Goal: Entertainment & Leisure: Consume media (video, audio)

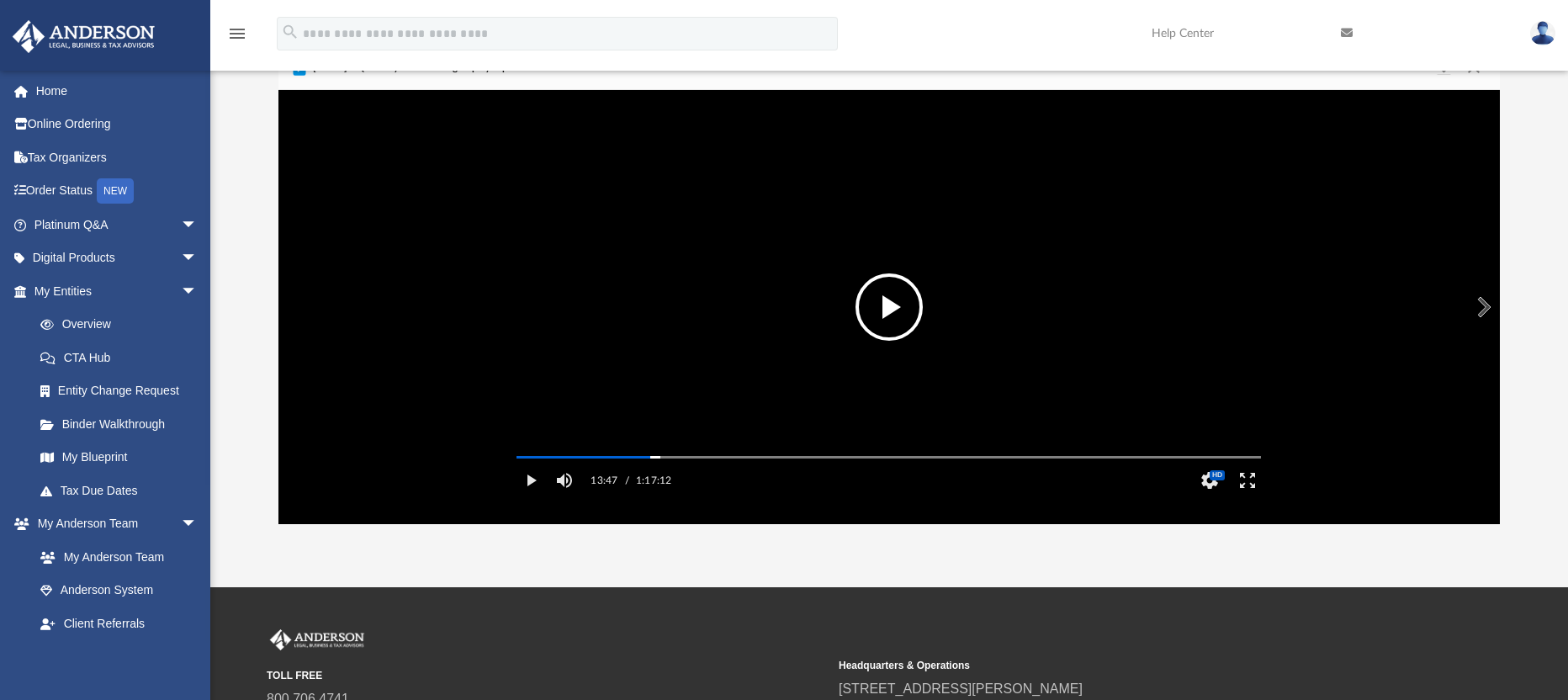
scroll to position [84, 0]
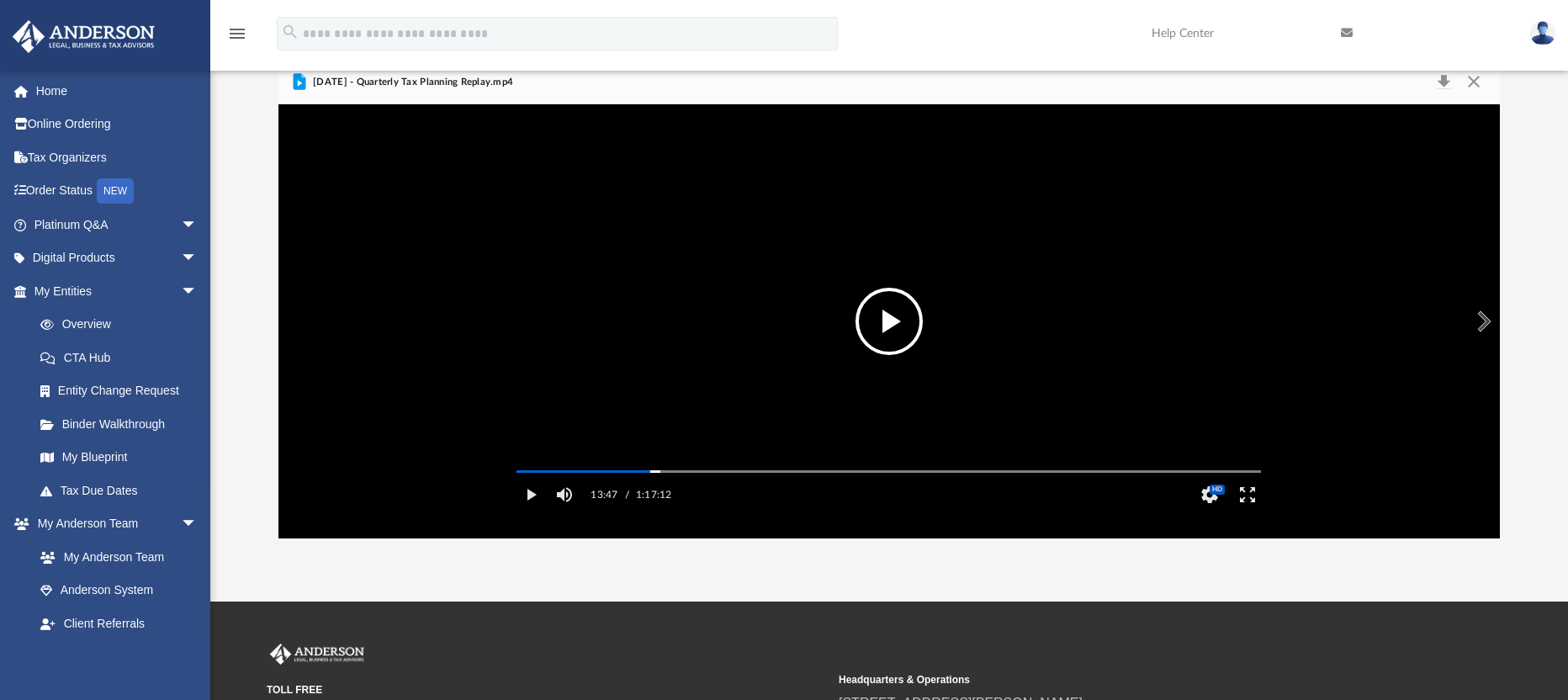
click at [881, 315] on button "File preview" at bounding box center [890, 322] width 68 height 68
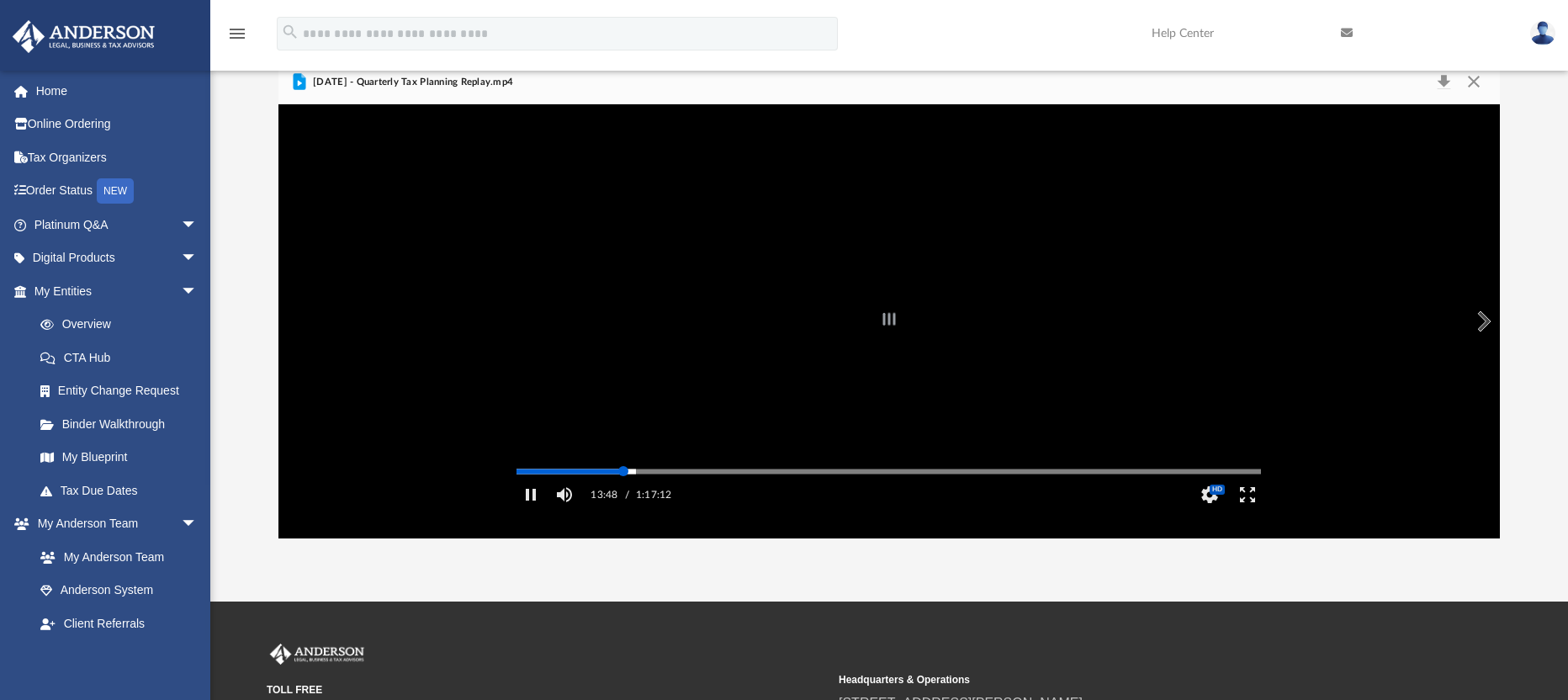
drag, startPoint x: 642, startPoint y: 494, endPoint x: 624, endPoint y: 495, distance: 18.0
click at [624, 495] on div "Autoplay Disabled Speed Normal Quality Auto Subtitles/CC Off Audio Autoplay Dis…" at bounding box center [890, 322] width 1223 height 435
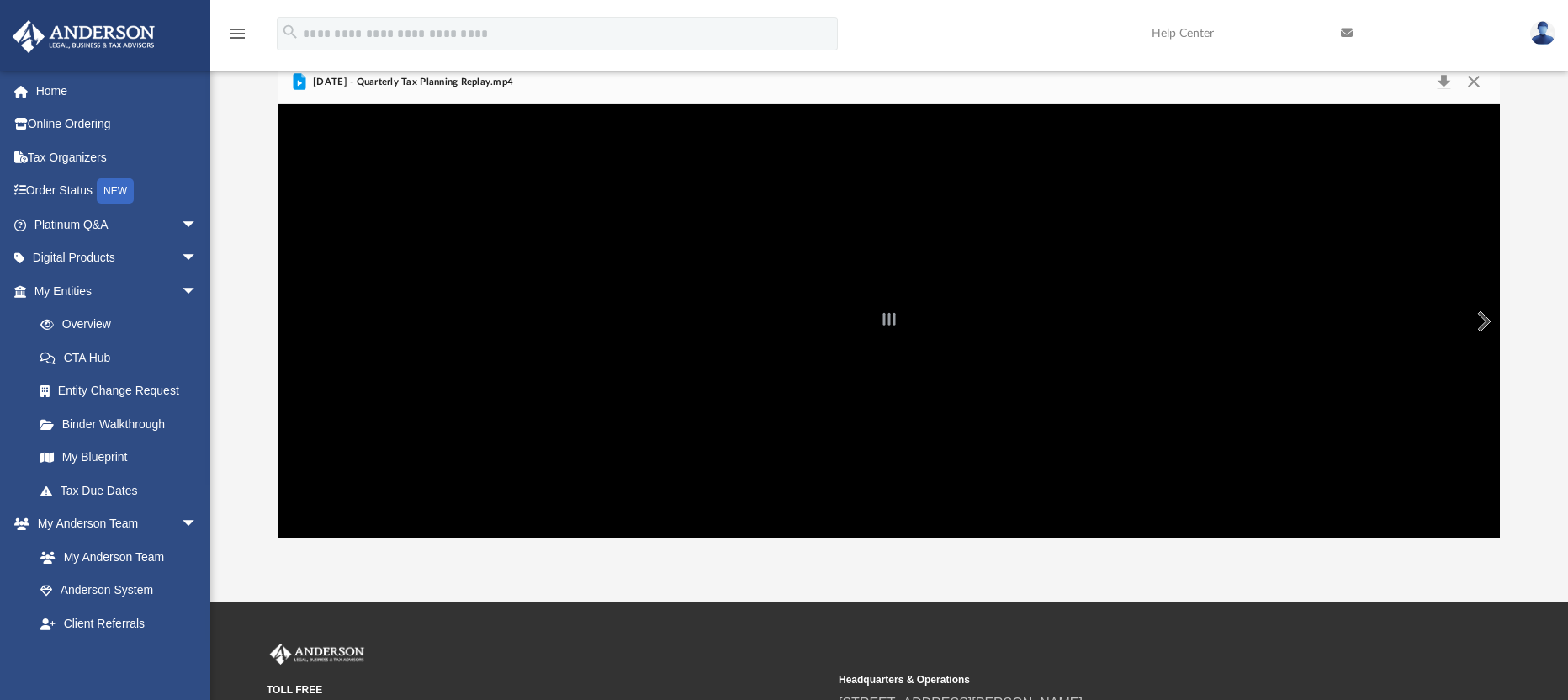
click at [828, 402] on div "File preview" at bounding box center [890, 322] width 1223 height 435
click at [478, 507] on div "File preview" at bounding box center [890, 322] width 1223 height 435
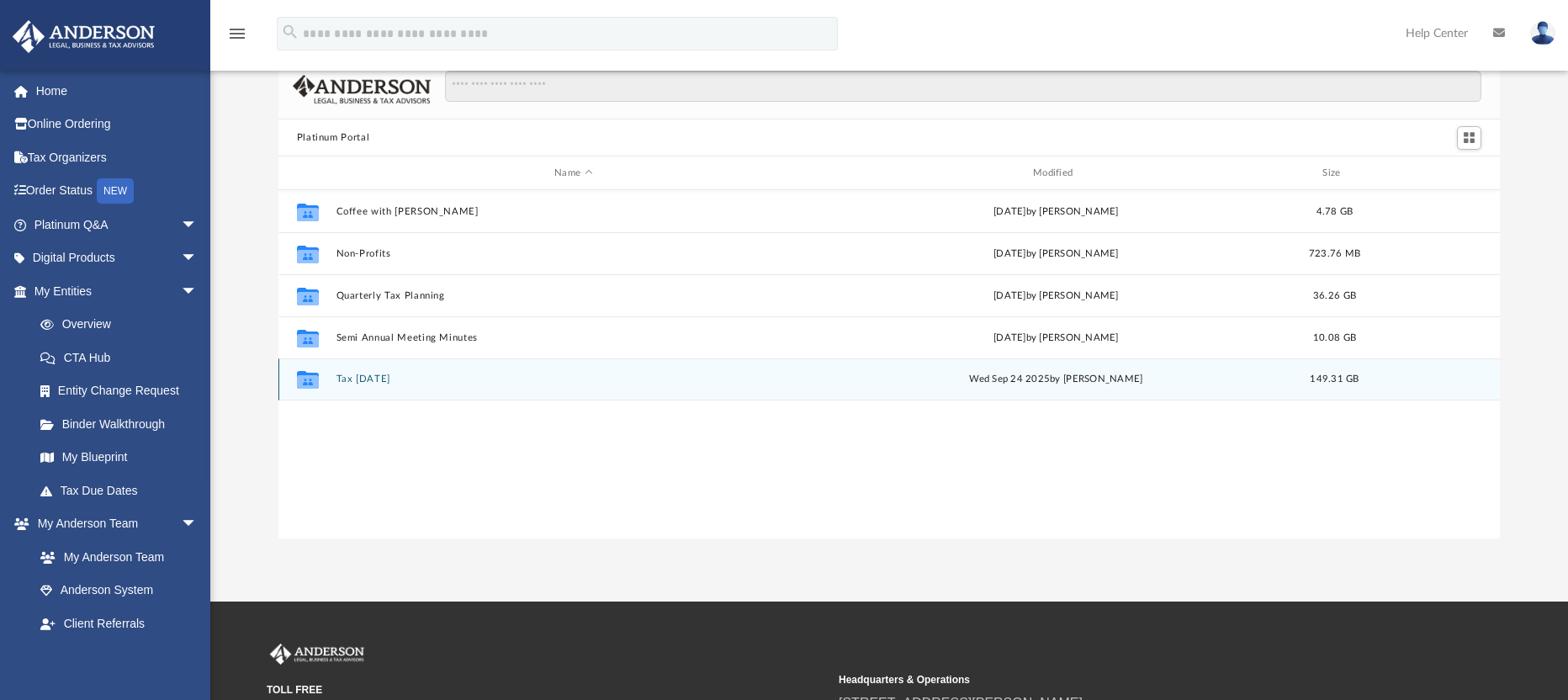
scroll to position [371, 1209]
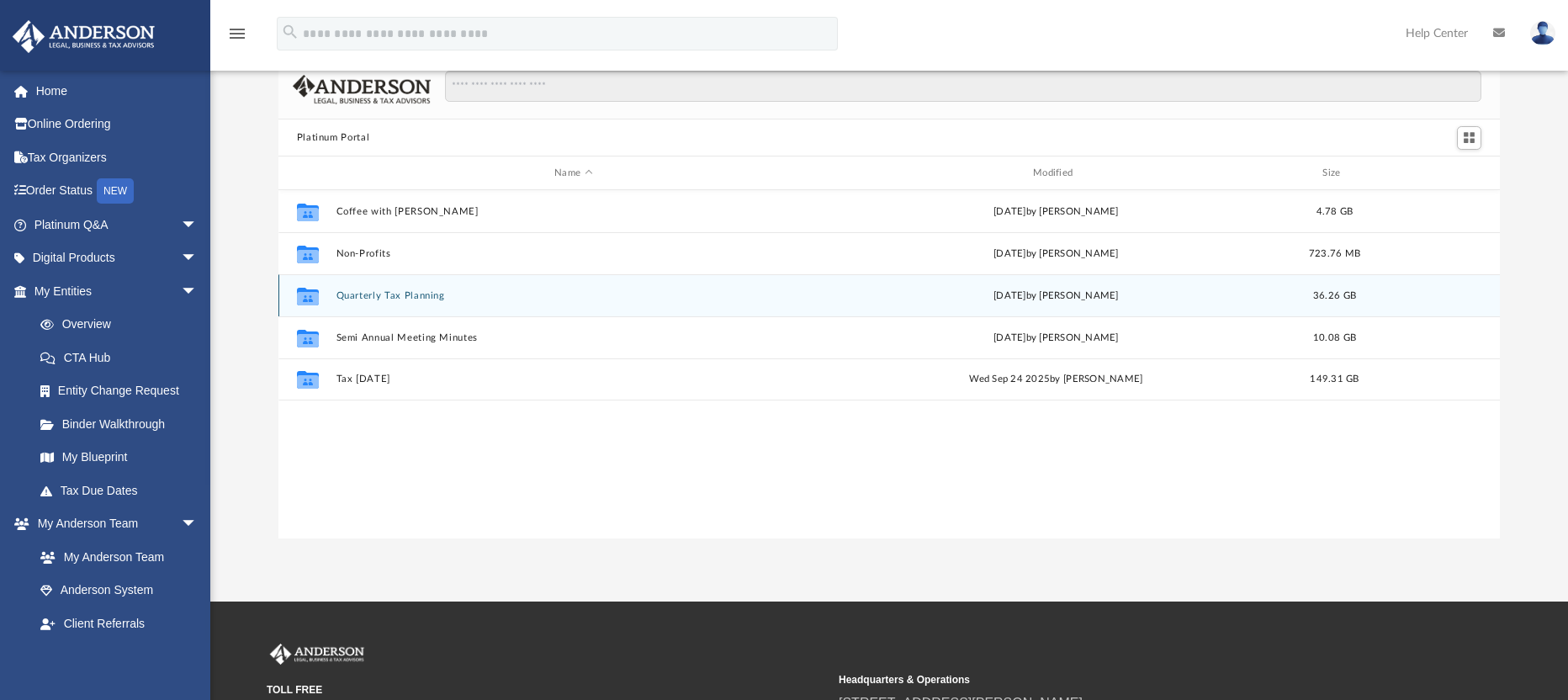
click at [363, 294] on button "Quarterly Tax Planning" at bounding box center [573, 296] width 475 height 11
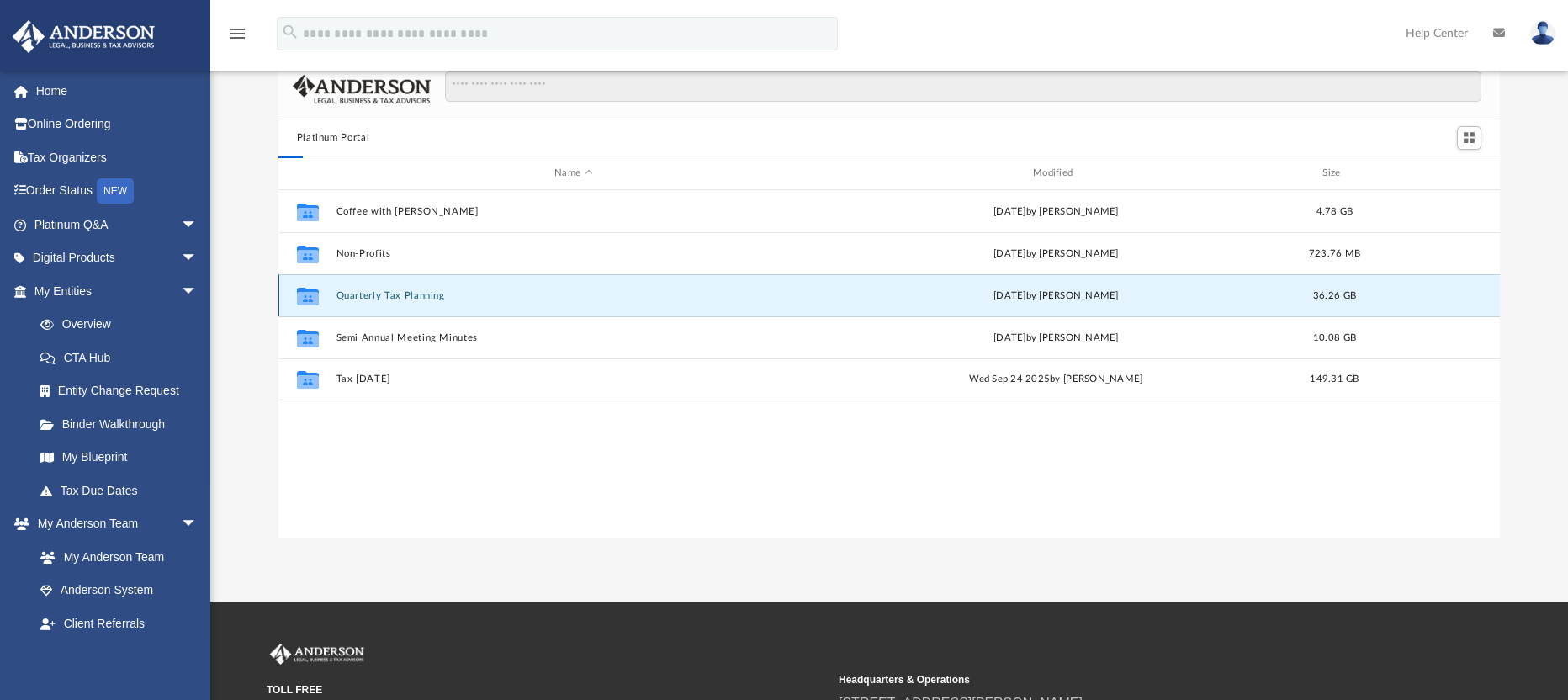
click at [363, 294] on button "Quarterly Tax Planning" at bounding box center [573, 296] width 475 height 11
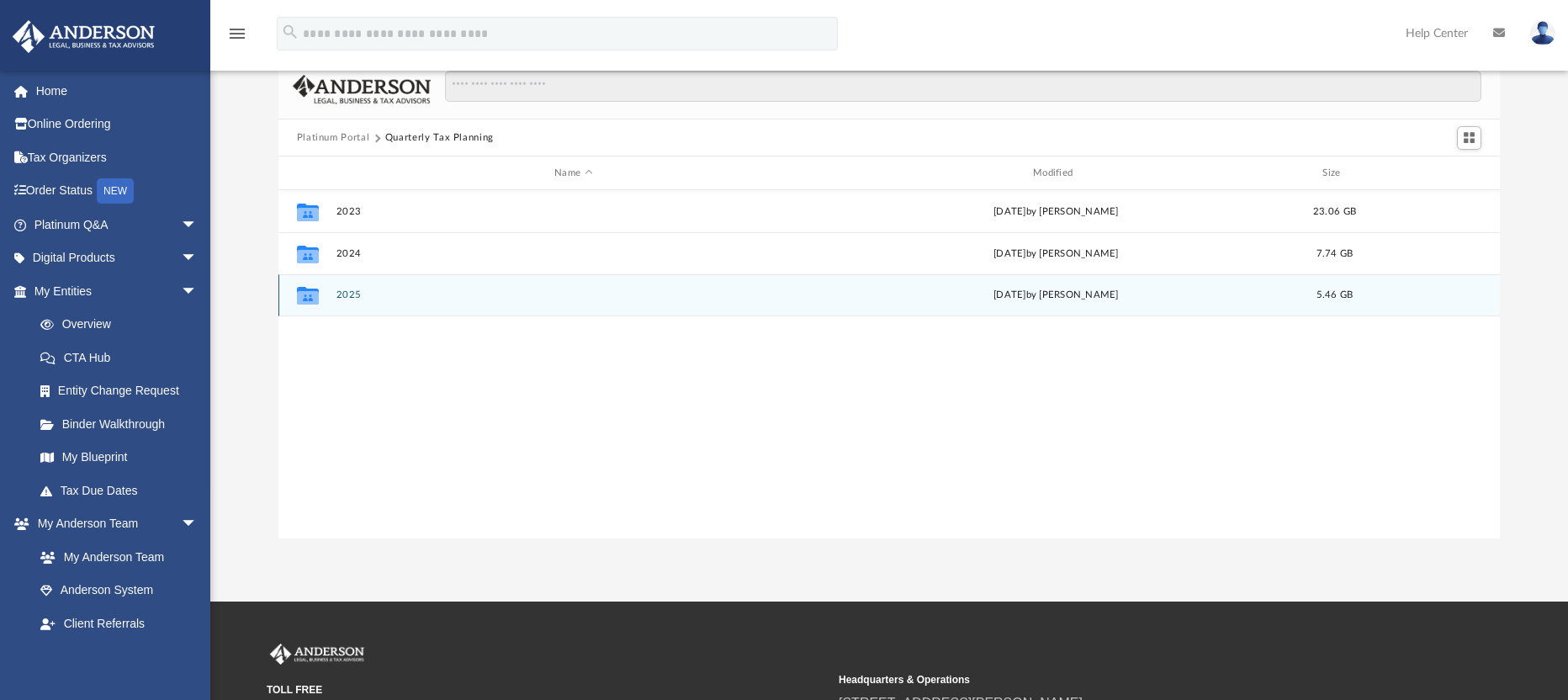
click at [368, 297] on button "2025" at bounding box center [573, 295] width 475 height 11
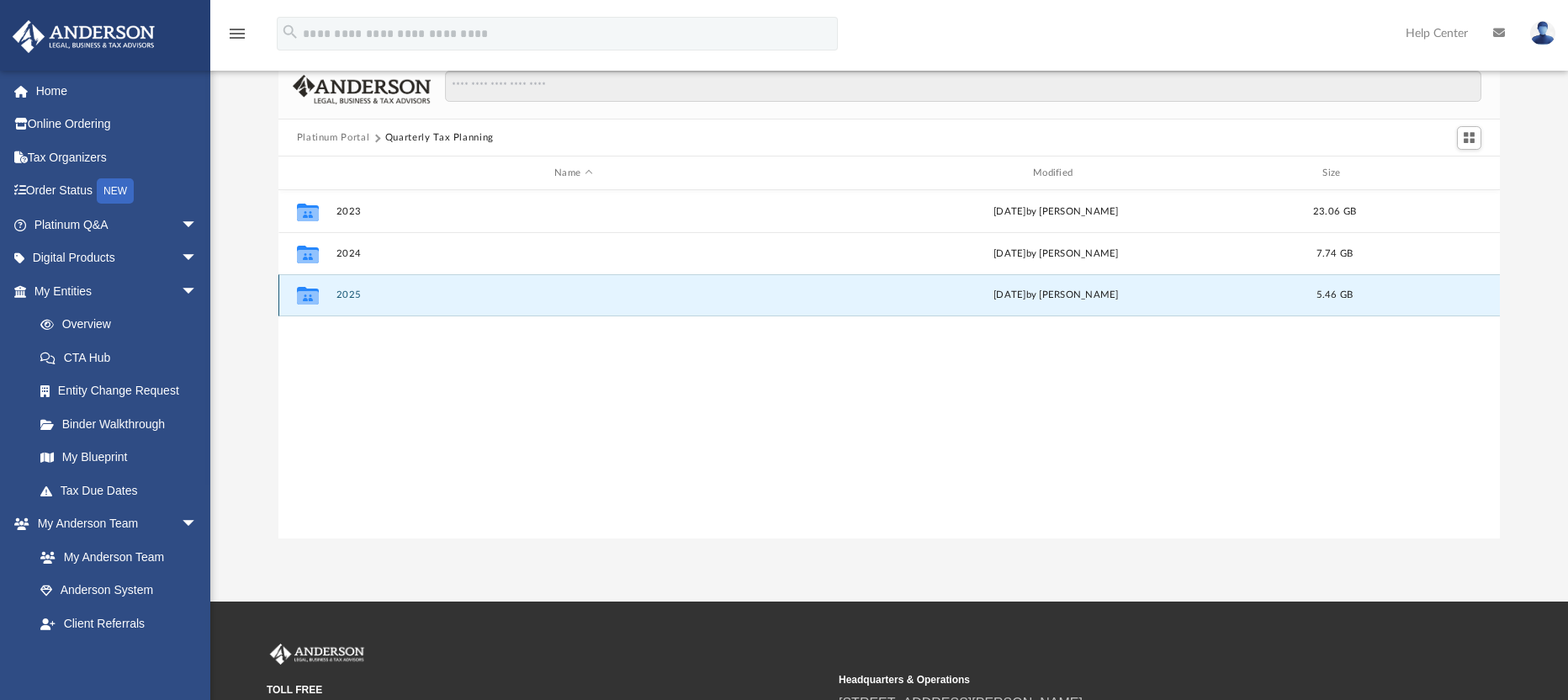
click at [368, 297] on button "2025" at bounding box center [573, 295] width 475 height 11
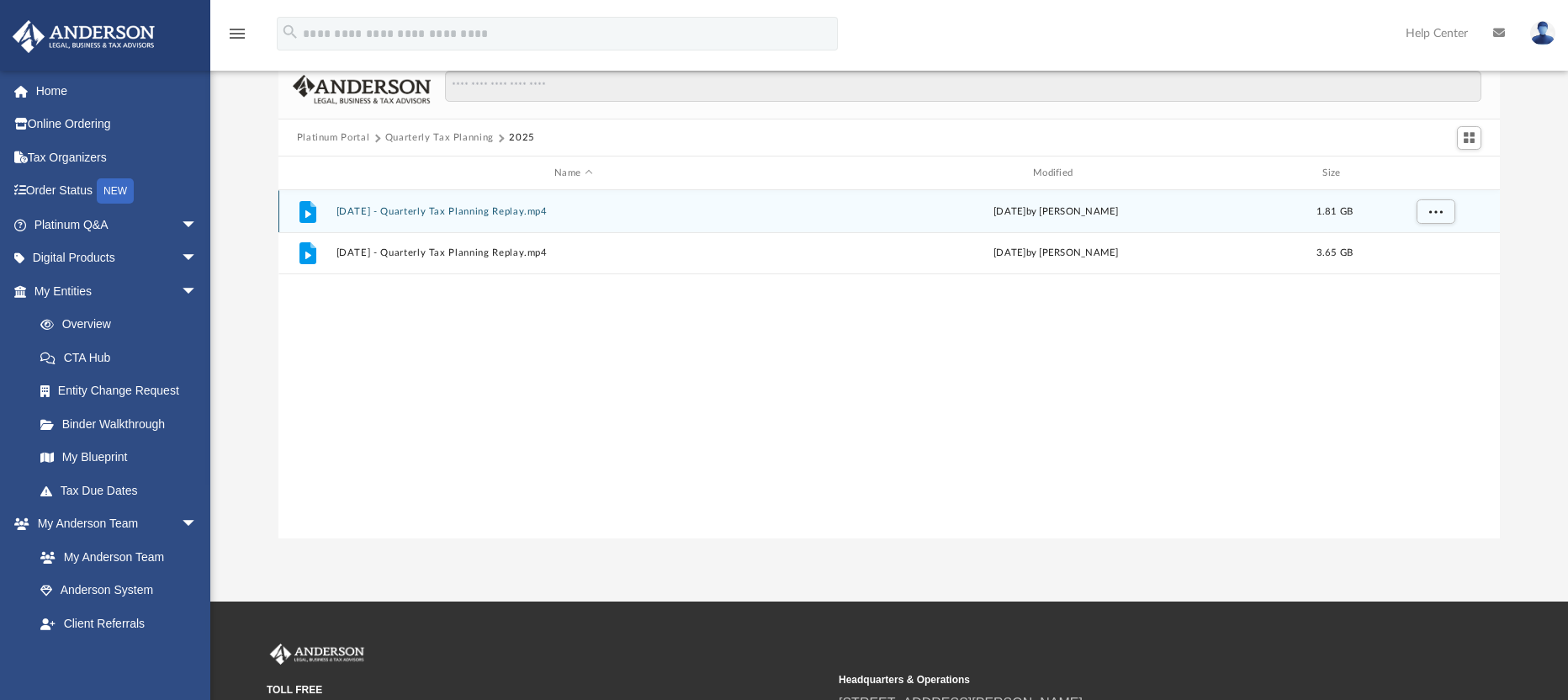
click at [415, 209] on button "[DATE] - Quarterly Tax Planning Replay.mp4" at bounding box center [573, 212] width 475 height 11
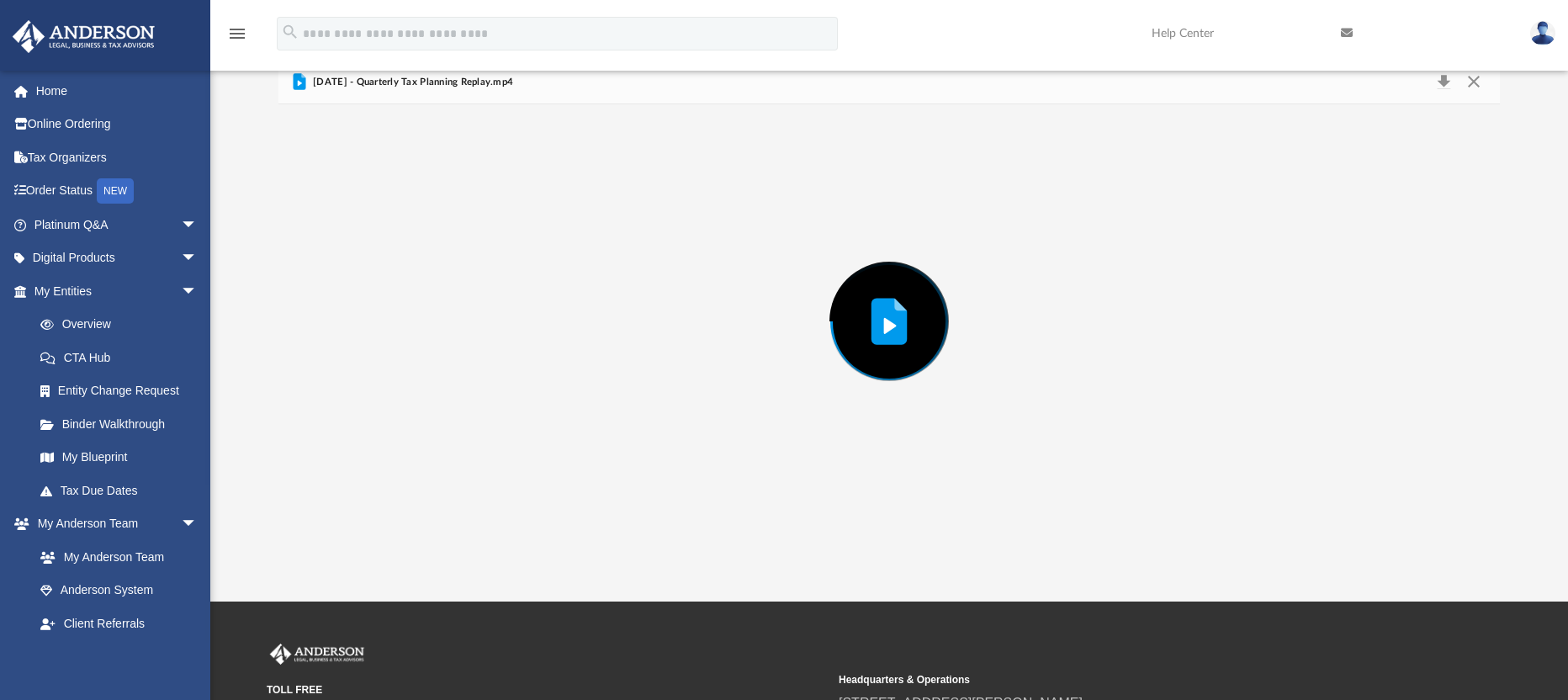
click at [415, 209] on div "Preview" at bounding box center [890, 322] width 1223 height 435
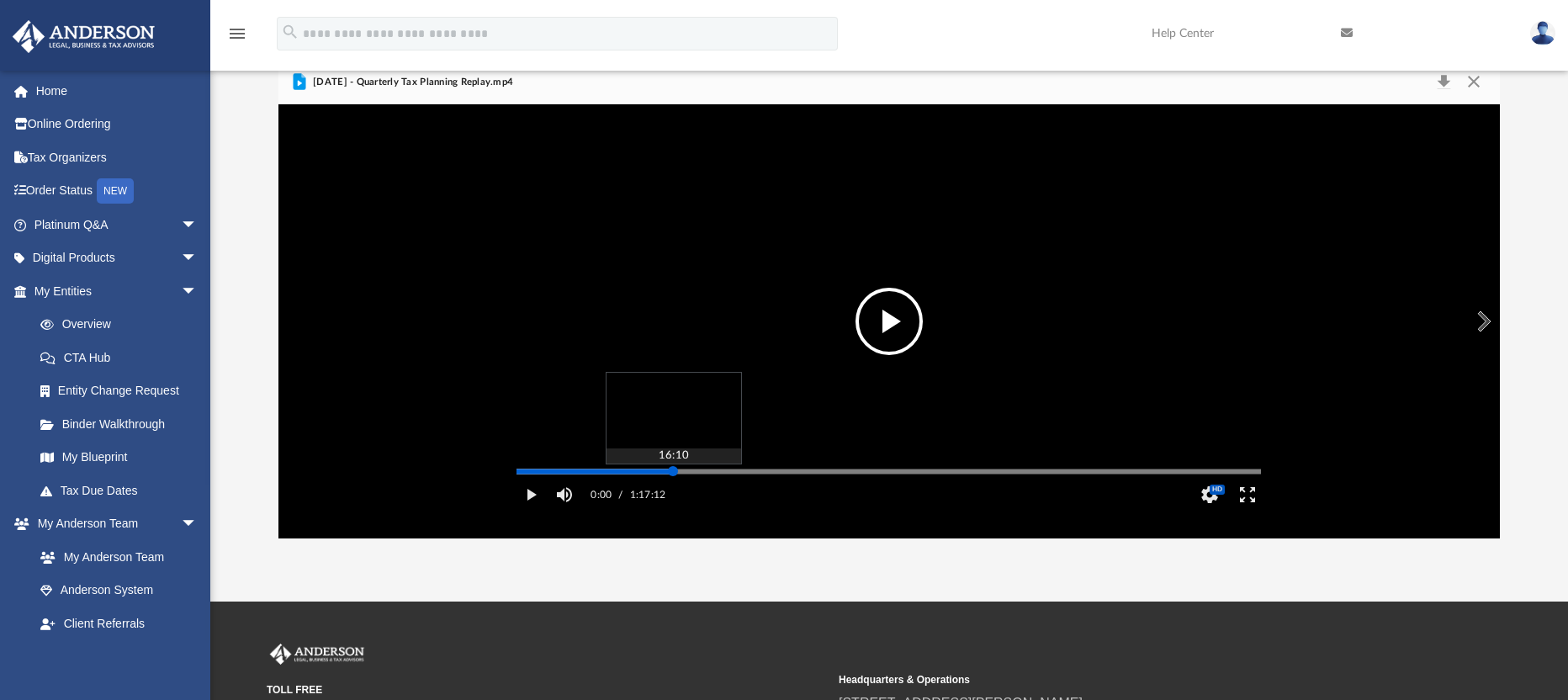
click at [673, 473] on div "Media Slider" at bounding box center [889, 471] width 745 height 3
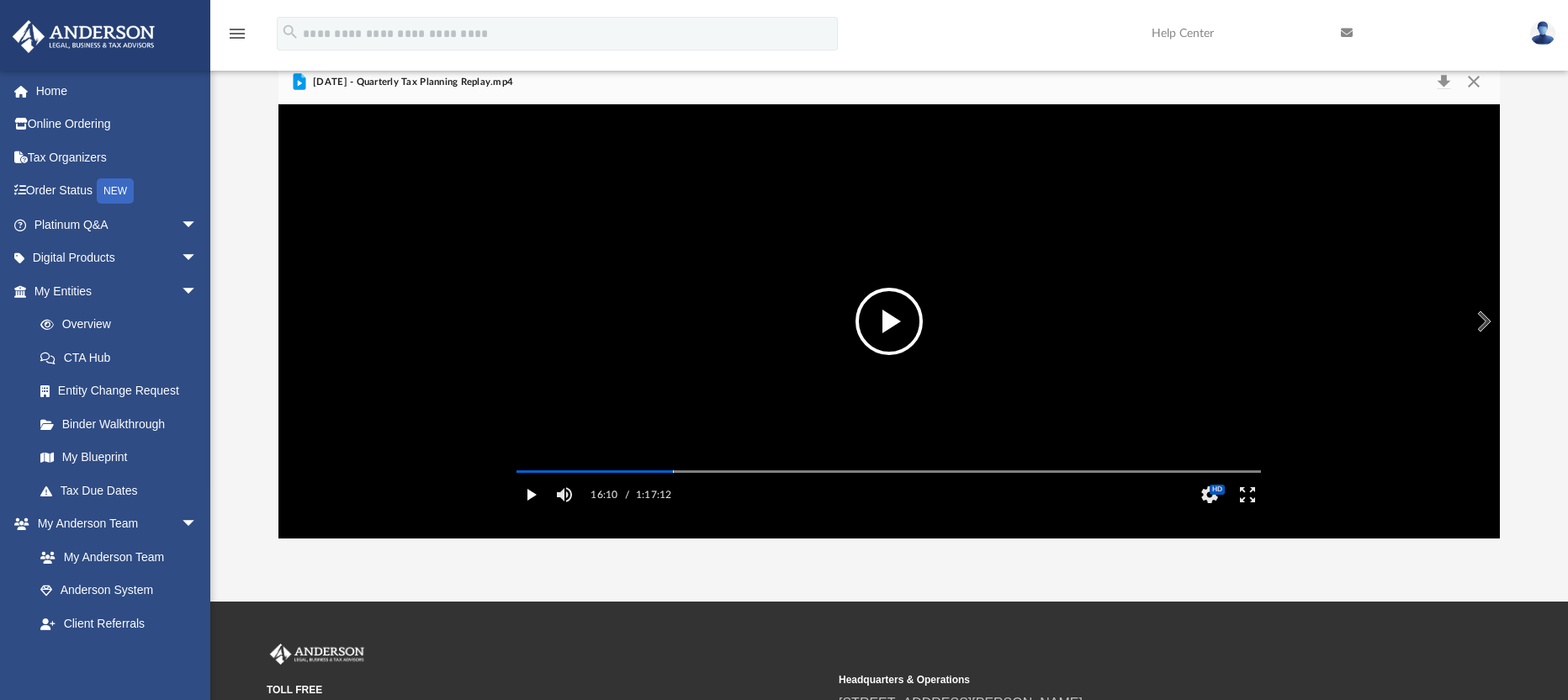
click at [533, 512] on button "Play" at bounding box center [531, 495] width 38 height 34
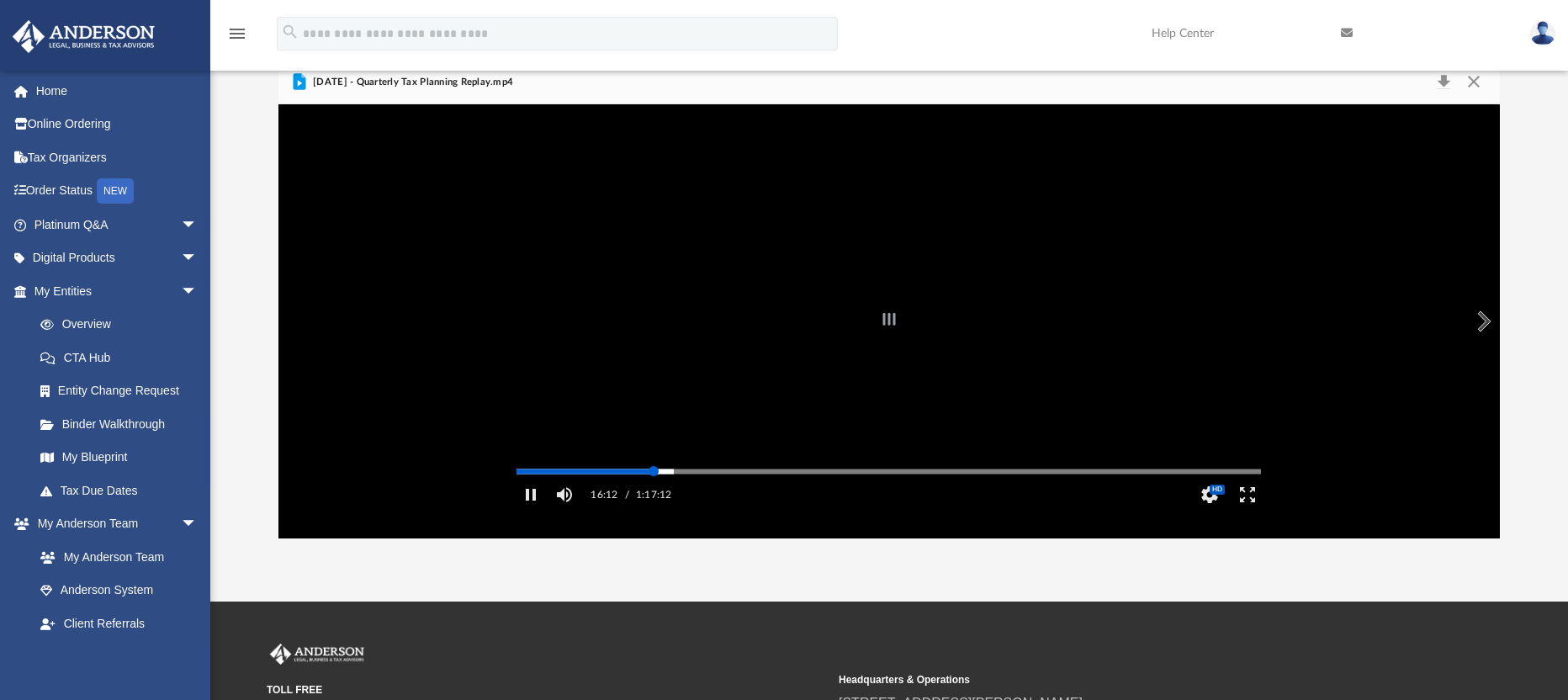
click at [654, 494] on div "Autoplay Disabled Speed Normal Quality Auto Subtitles/CC Off Audio Autoplay Dis…" at bounding box center [890, 322] width 1223 height 435
drag, startPoint x: 653, startPoint y: 494, endPoint x: 636, endPoint y: 497, distance: 17.3
click at [636, 497] on div "Autoplay Disabled Speed Normal Quality Auto Subtitles/CC Off Audio Autoplay Dis…" at bounding box center [890, 322] width 1223 height 435
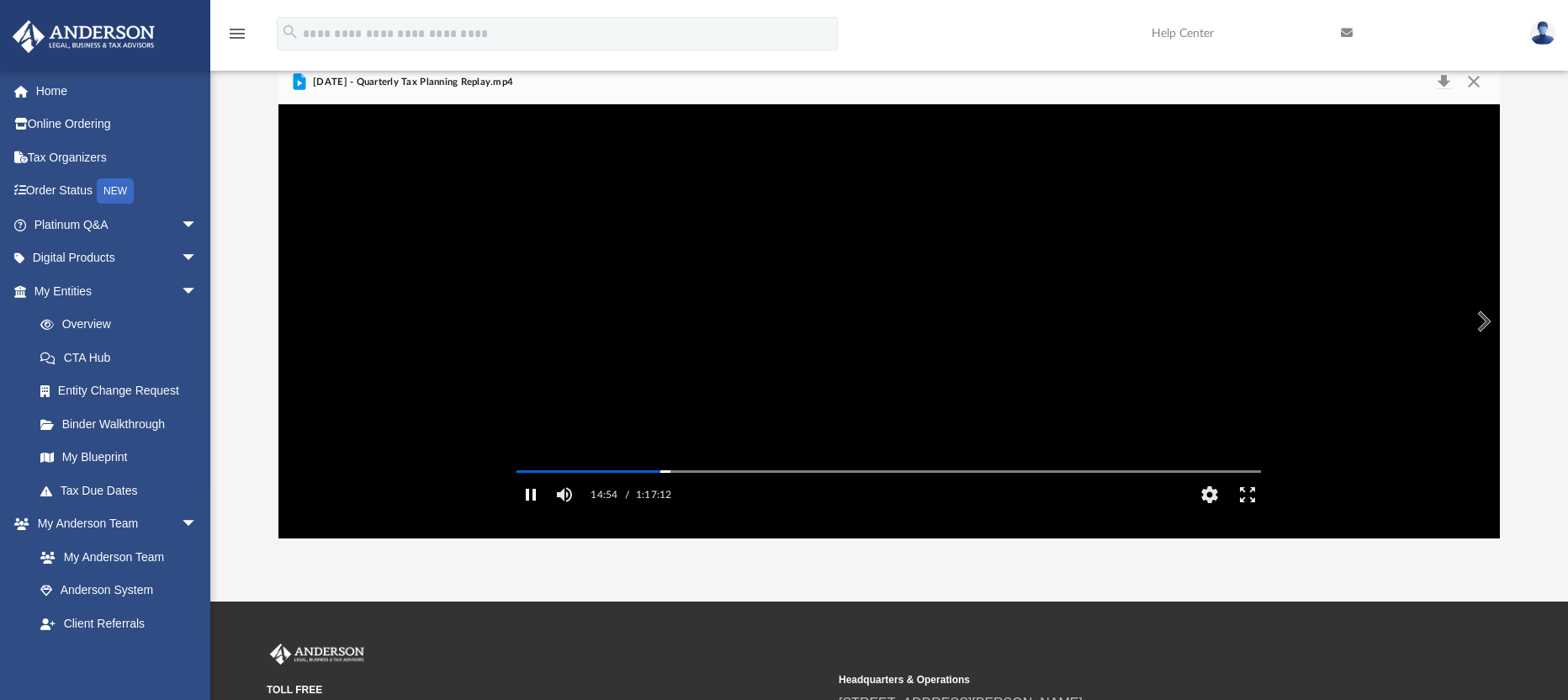
click at [534, 512] on button "Pause" at bounding box center [531, 495] width 38 height 34
click at [529, 512] on button "Play" at bounding box center [531, 495] width 38 height 34
click at [531, 512] on button "Pause" at bounding box center [531, 495] width 38 height 34
click at [529, 512] on button "Play" at bounding box center [531, 495] width 38 height 34
click at [529, 512] on button "Pause" at bounding box center [531, 495] width 38 height 34
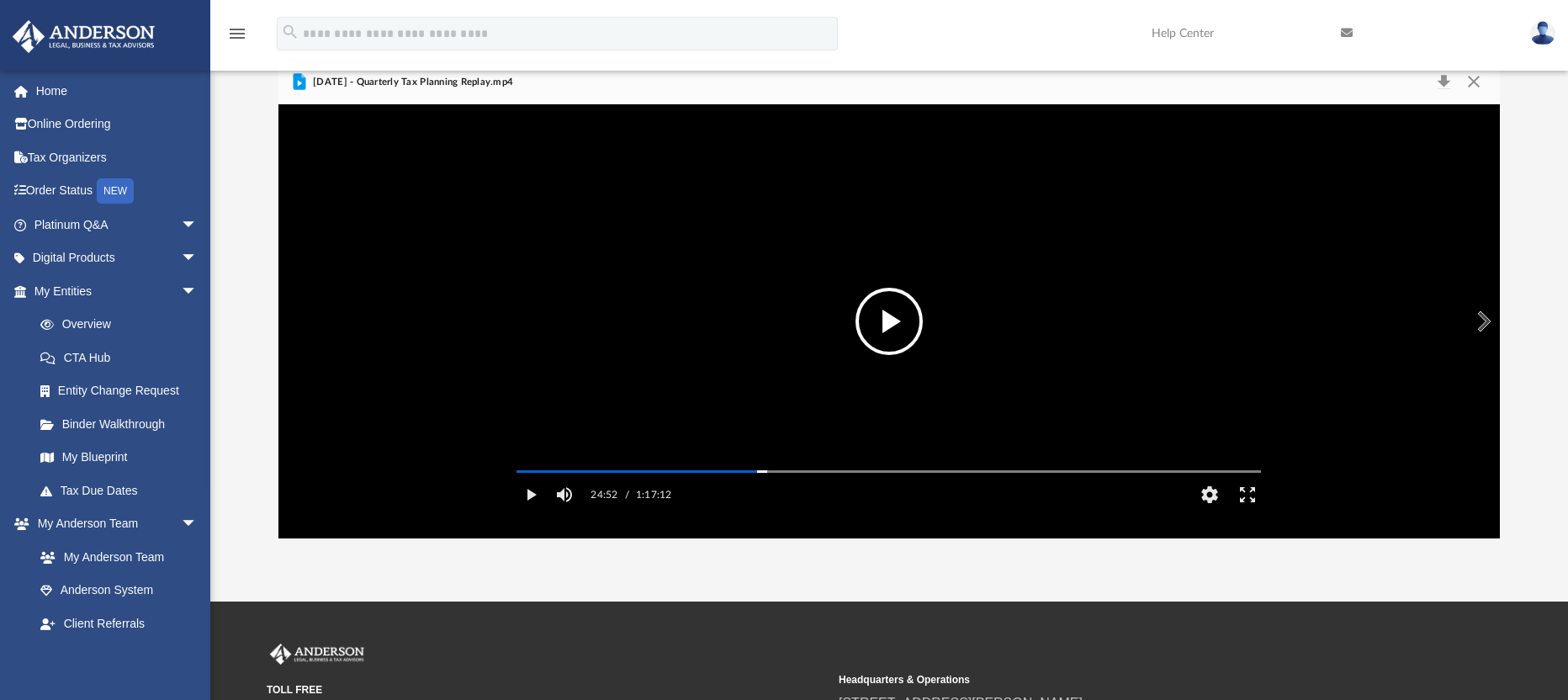
click at [890, 324] on button "File preview" at bounding box center [890, 322] width 68 height 68
click at [529, 512] on button "Pause" at bounding box center [531, 495] width 38 height 34
click at [529, 512] on button "Play" at bounding box center [531, 495] width 38 height 34
click at [529, 512] on button "Pause" at bounding box center [531, 495] width 38 height 34
click at [531, 512] on button "Play" at bounding box center [531, 495] width 38 height 34
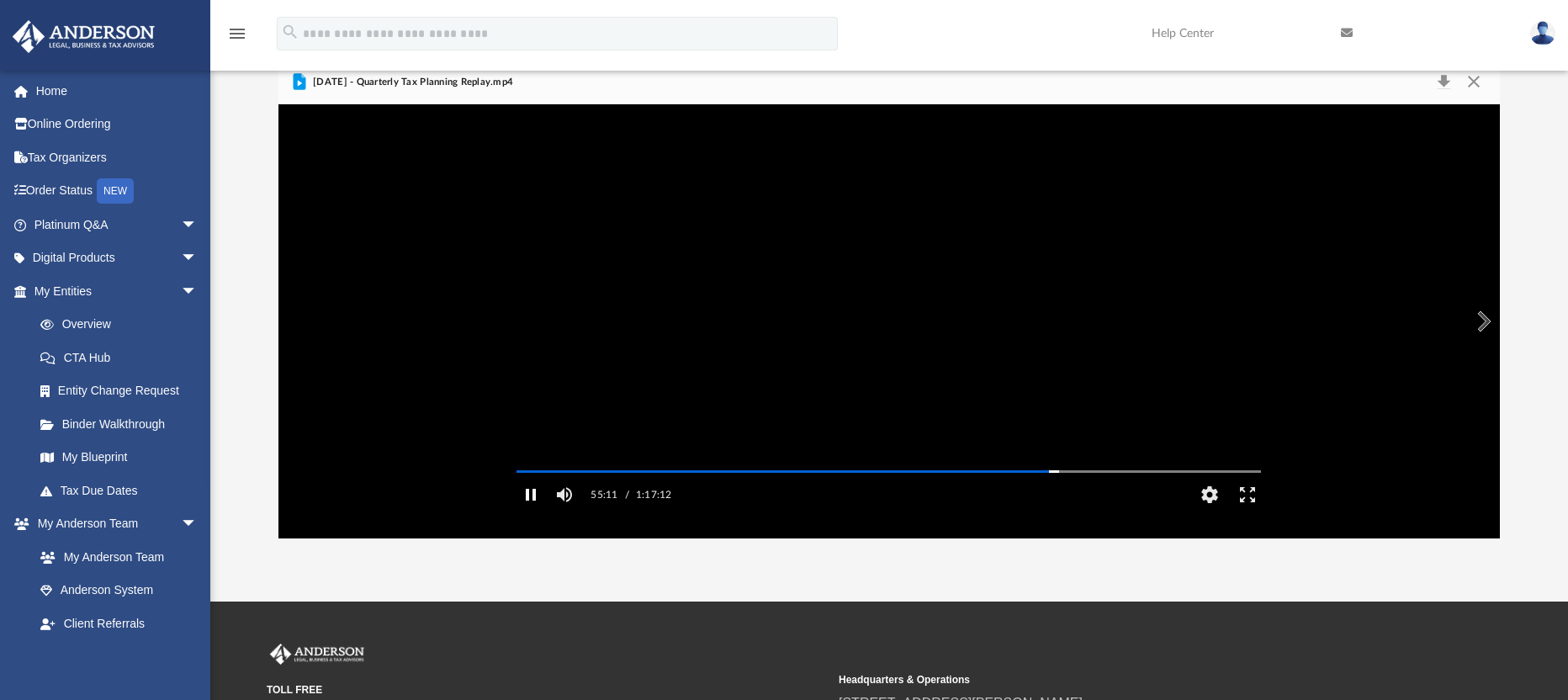
click at [531, 512] on button "Pause" at bounding box center [531, 495] width 38 height 34
click at [894, 310] on button "File preview" at bounding box center [890, 322] width 68 height 68
click at [531, 512] on button "Pause" at bounding box center [531, 495] width 38 height 34
click at [531, 512] on button "Play" at bounding box center [531, 495] width 38 height 34
click at [527, 512] on button "Pause" at bounding box center [531, 495] width 38 height 34
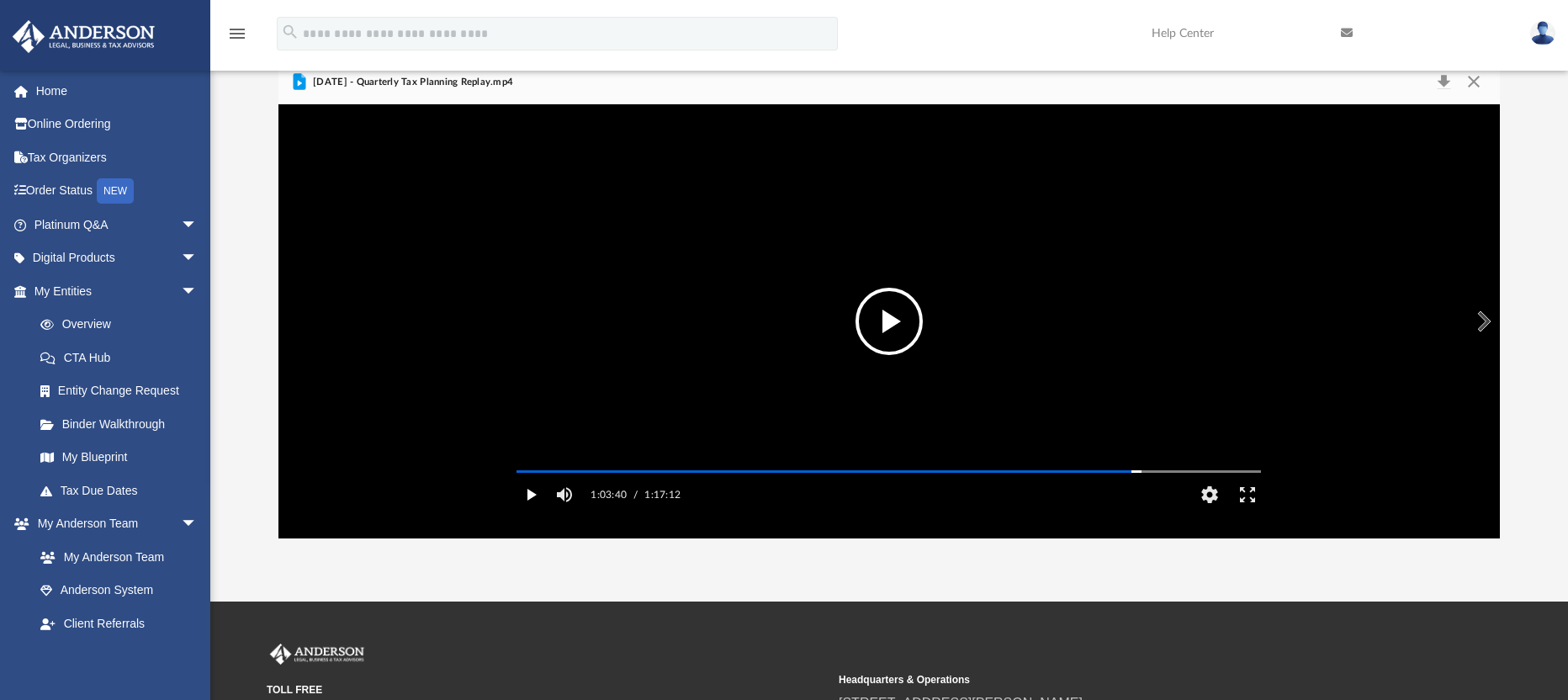
click at [531, 512] on button "Play" at bounding box center [531, 495] width 38 height 34
click at [528, 512] on button "Pause" at bounding box center [531, 495] width 38 height 34
click at [534, 512] on button "Play" at bounding box center [531, 495] width 38 height 34
click at [526, 512] on button "Pause" at bounding box center [531, 495] width 38 height 34
click at [523, 512] on button "Play" at bounding box center [531, 495] width 38 height 34
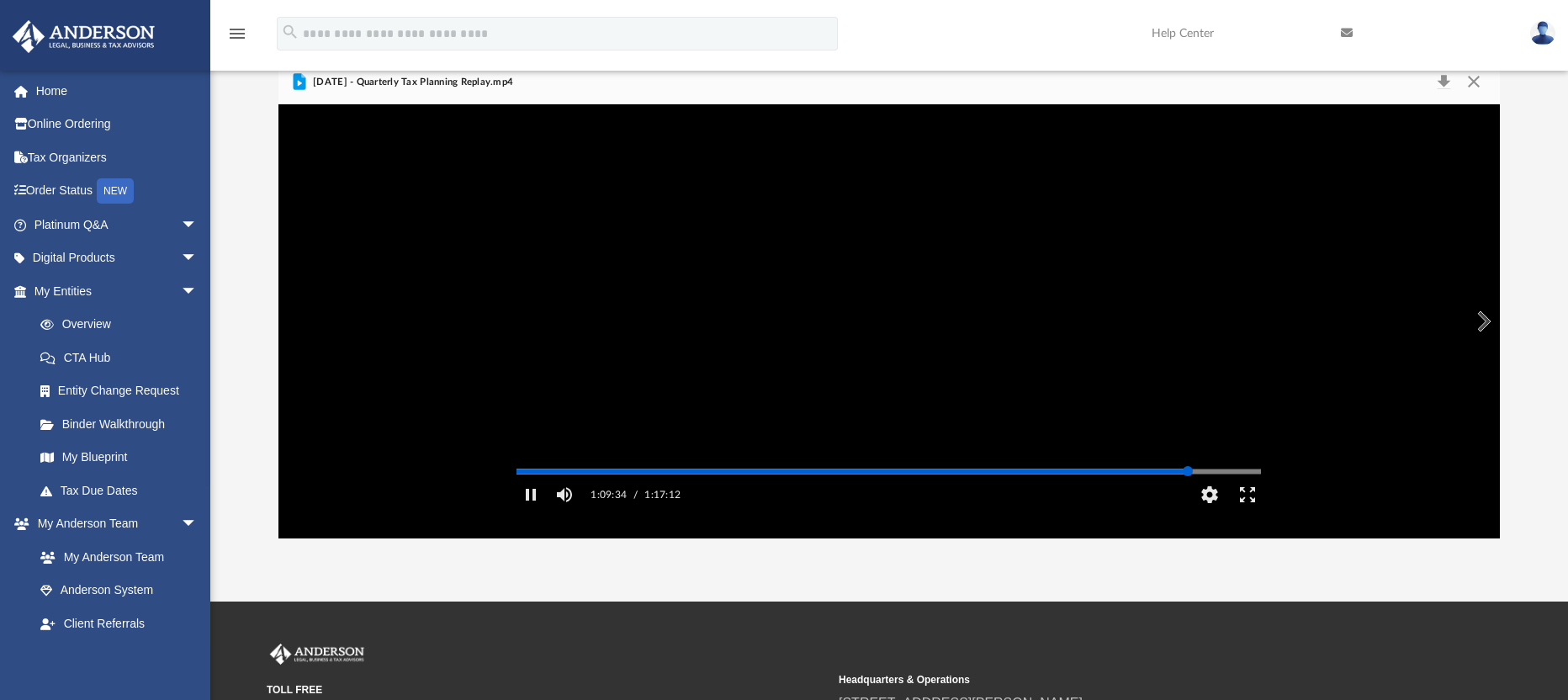
click at [1188, 476] on div "Media Slider" at bounding box center [1188, 471] width 10 height 10
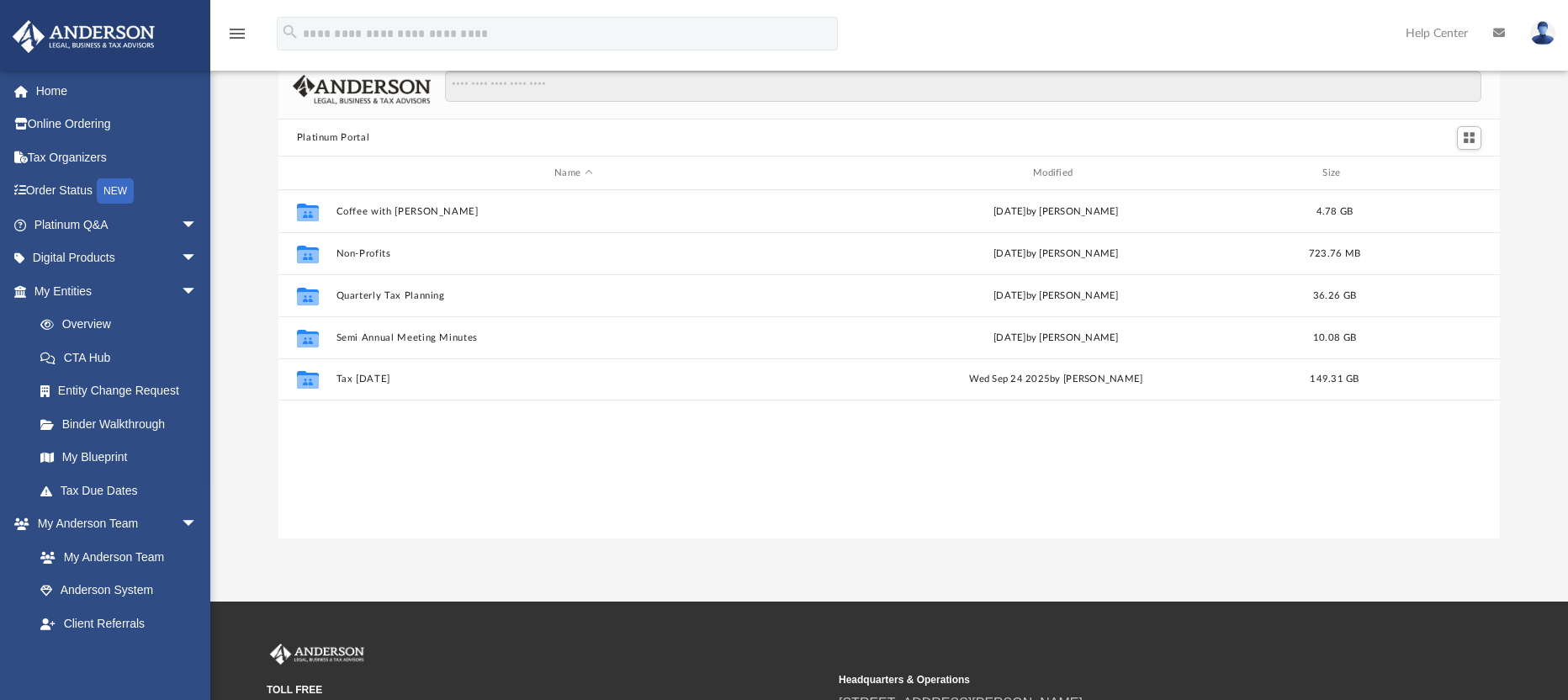
scroll to position [371, 1209]
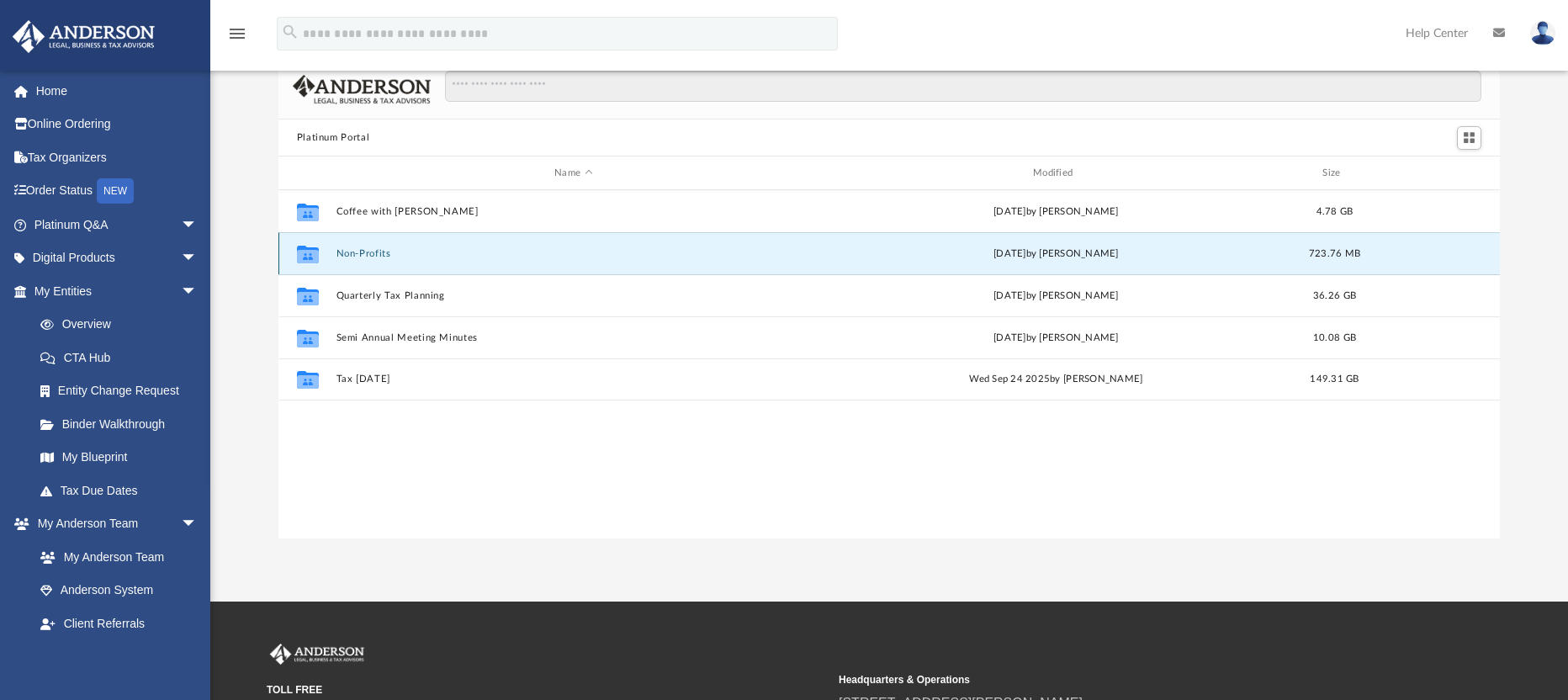
click at [371, 253] on button "Non-Profits" at bounding box center [573, 254] width 475 height 11
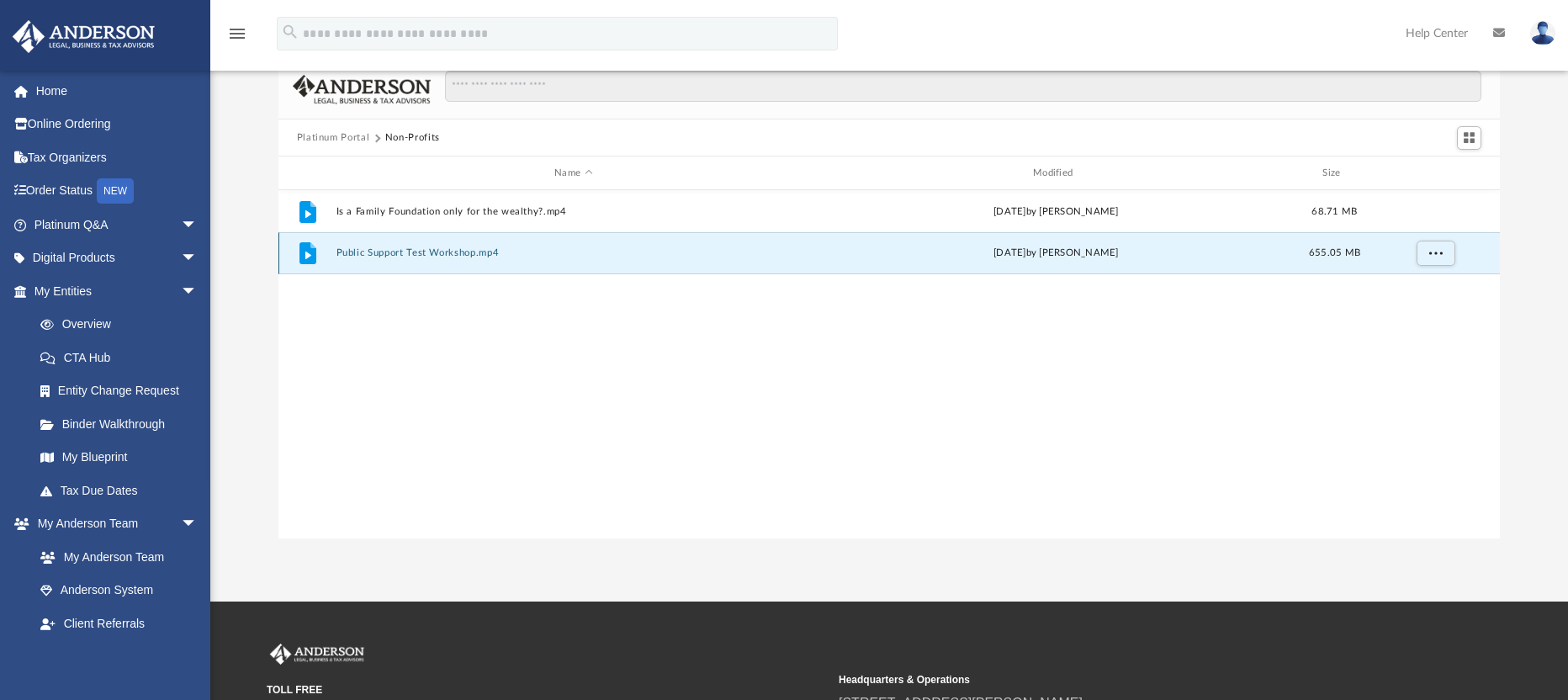
click at [451, 251] on button "Public Support Test Workshop.mp4" at bounding box center [573, 253] width 475 height 11
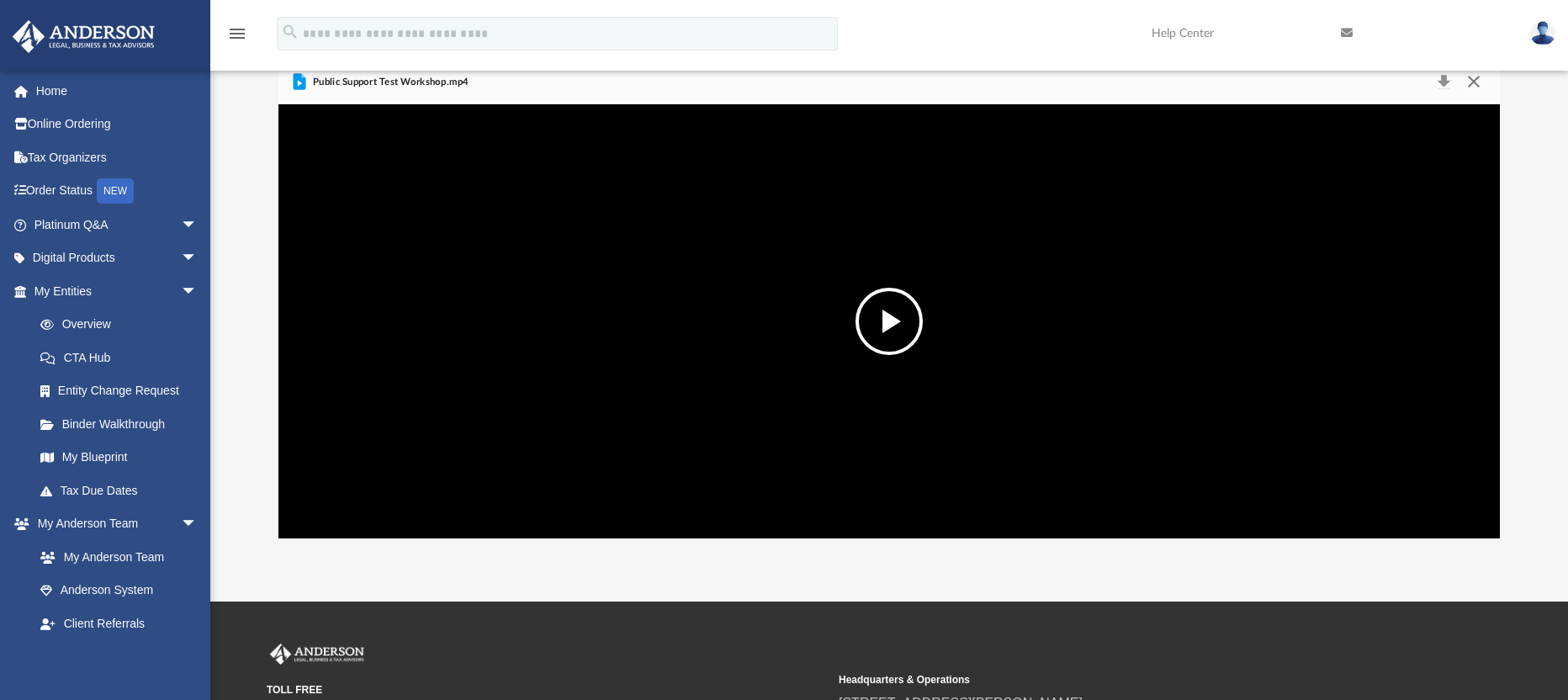
click at [1472, 82] on button "Close" at bounding box center [1474, 82] width 30 height 24
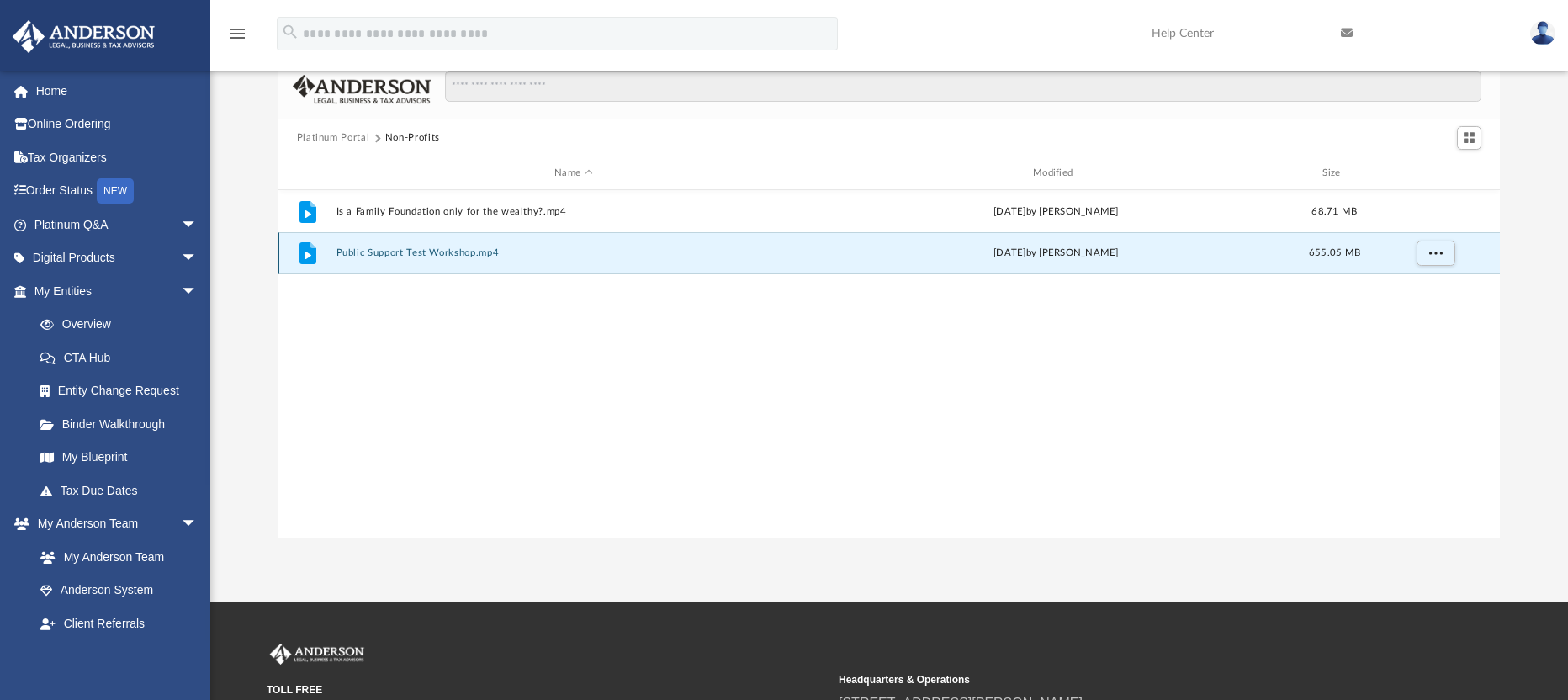
click at [413, 246] on div "File Public Support Test Workshop.mp4 Wed Aug 2 2023 by Caleb Owens 655.05 MB" at bounding box center [890, 253] width 1223 height 42
click at [366, 248] on button "Public Support Test Workshop.mp4" at bounding box center [573, 253] width 475 height 11
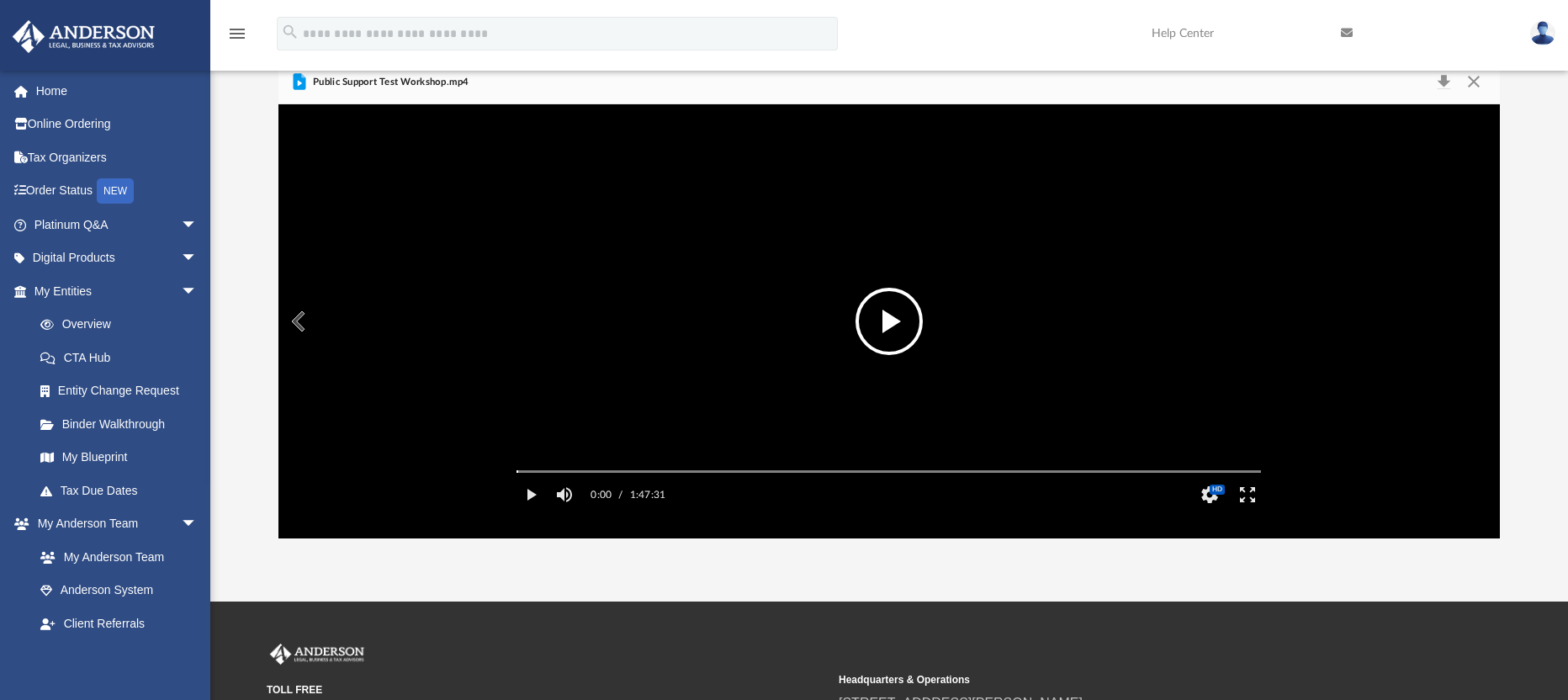
click at [878, 311] on button "File preview" at bounding box center [890, 322] width 68 height 68
click at [530, 512] on button "Pause" at bounding box center [531, 495] width 38 height 34
click at [530, 512] on button "Play" at bounding box center [531, 495] width 38 height 34
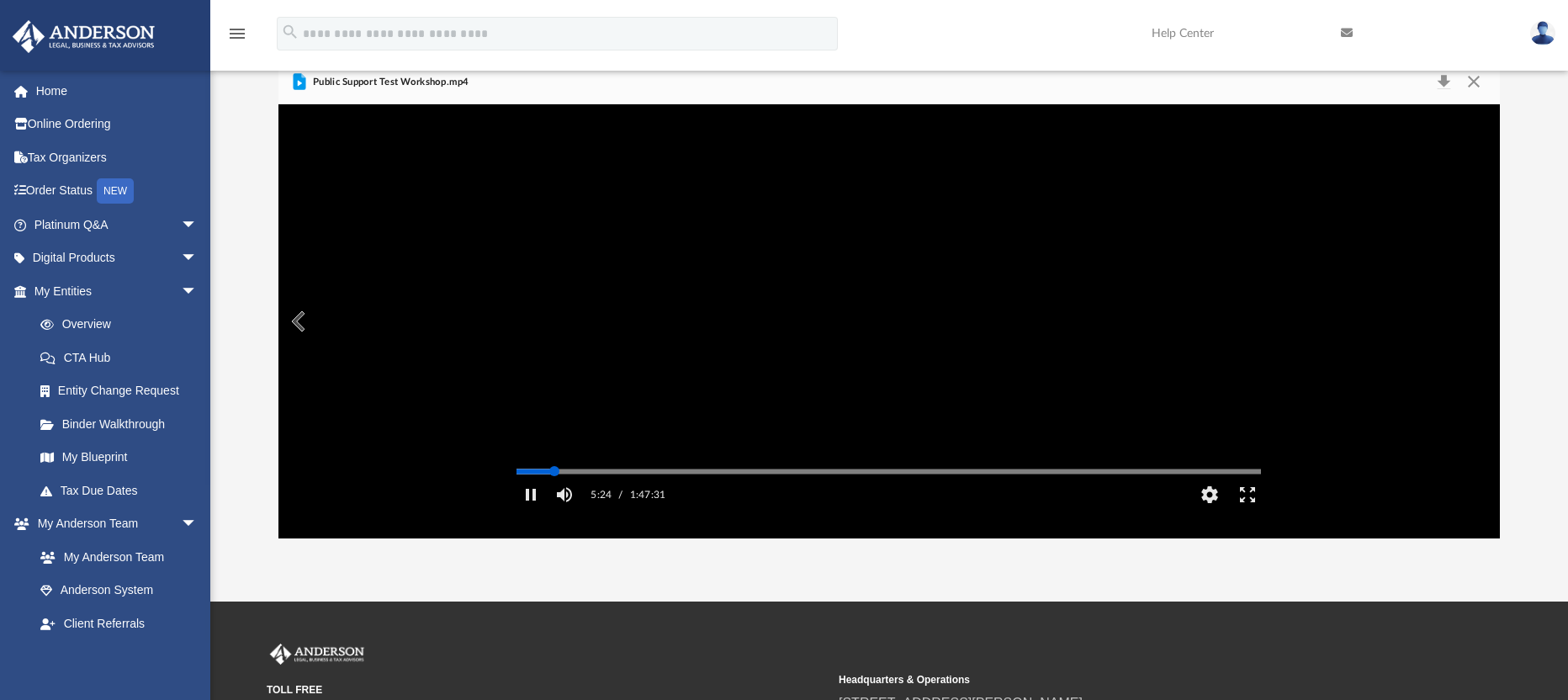
click at [555, 476] on div "Media Slider" at bounding box center [554, 471] width 10 height 10
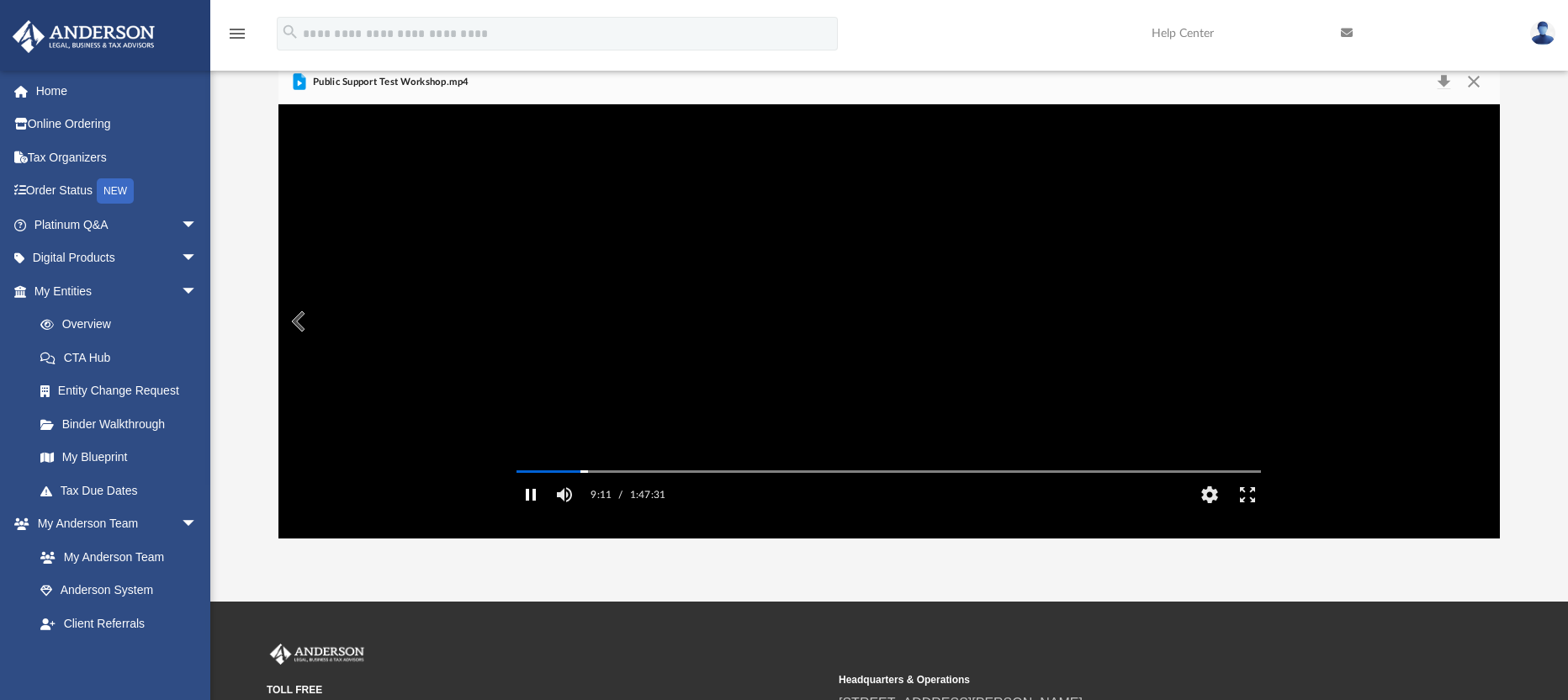
click at [531, 512] on button "Pause" at bounding box center [531, 495] width 38 height 34
click at [531, 512] on button "Play" at bounding box center [531, 495] width 38 height 34
click at [536, 512] on button "Pause" at bounding box center [531, 495] width 38 height 34
click at [529, 512] on button "Play" at bounding box center [531, 495] width 38 height 34
click at [526, 512] on button "Pause" at bounding box center [531, 495] width 38 height 34
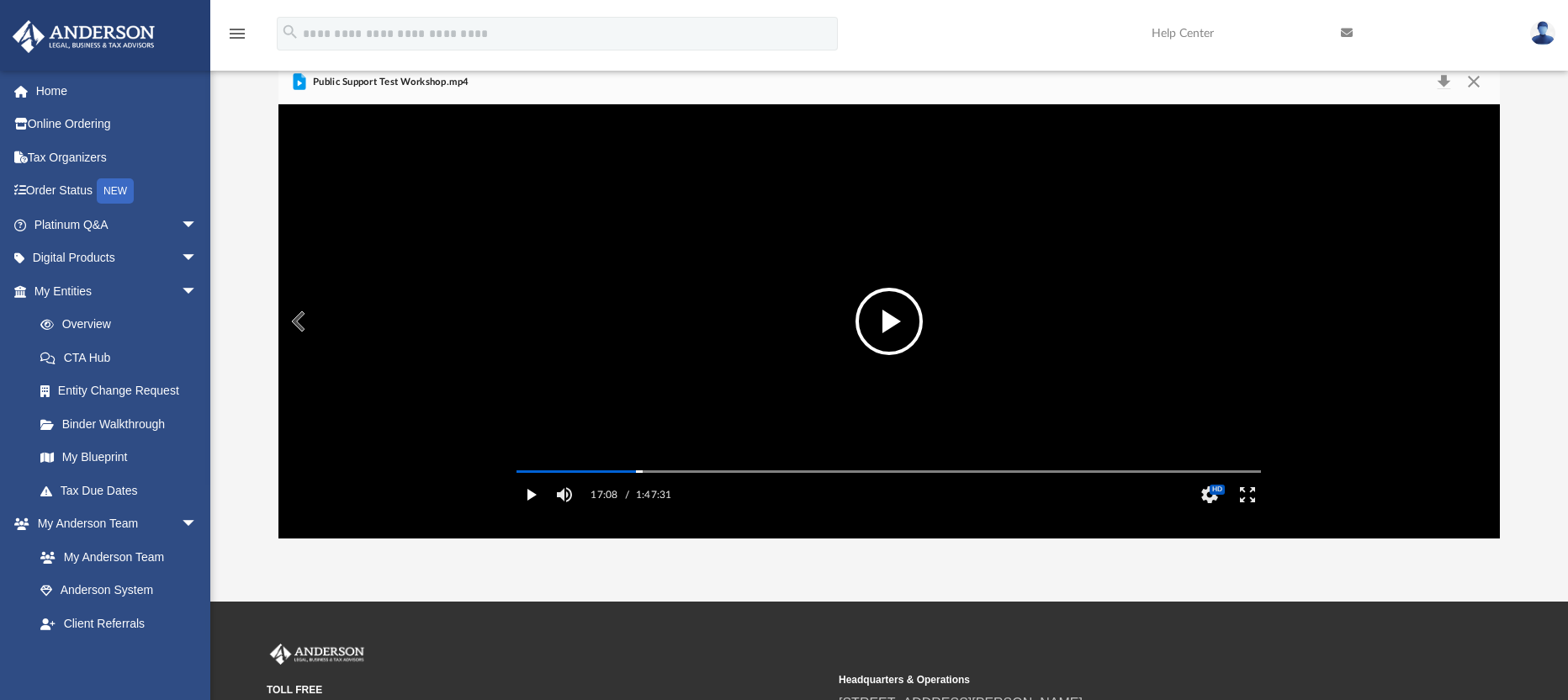
click at [530, 512] on button "Play" at bounding box center [531, 495] width 38 height 34
click at [526, 512] on button "Pause" at bounding box center [531, 495] width 38 height 34
